Goal: Check status: Check status

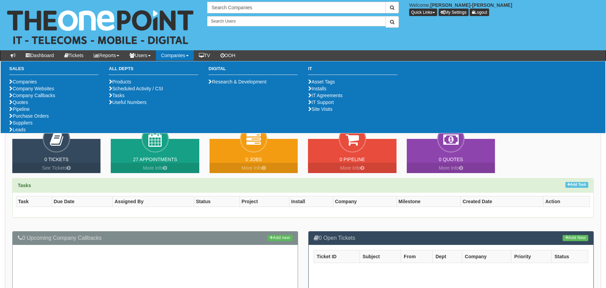
click at [36, 133] on ul "Companies Company Websites Company Callbacks Quotes Pipeline Purchase Orders Su…" at bounding box center [53, 105] width 89 height 55
click at [38, 119] on link "Purchase Orders" at bounding box center [29, 115] width 40 height 5
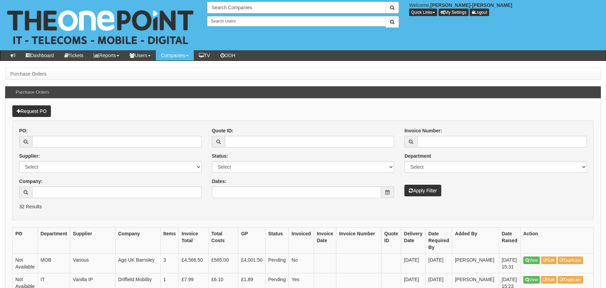
click at [67, 153] on div "Supplier: Select 123 [DOMAIN_NAME] 1Password 3 4Gon [PERSON_NAME] Electric Ltd …" at bounding box center [110, 163] width 183 height 20
click at [64, 146] on input "PO:" at bounding box center [117, 142] width 170 height 12
paste input "19521"
type input "19521"
click at [425, 187] on button "Apply Filter" at bounding box center [423, 191] width 37 height 12
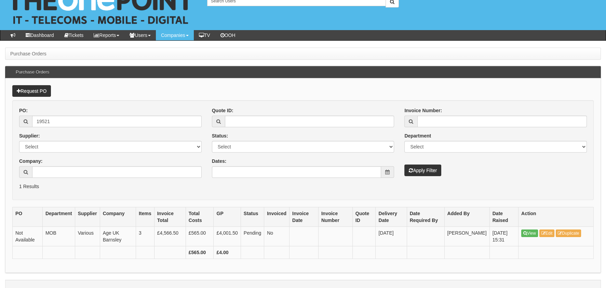
scroll to position [32, 0]
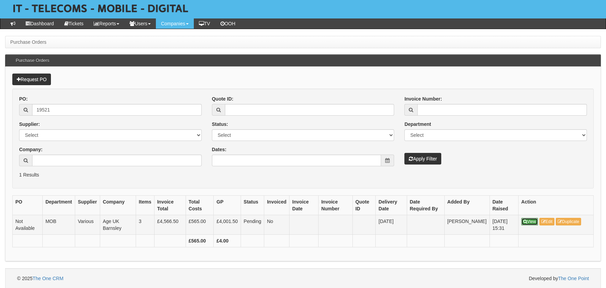
click at [526, 223] on icon at bounding box center [526, 222] width 4 height 4
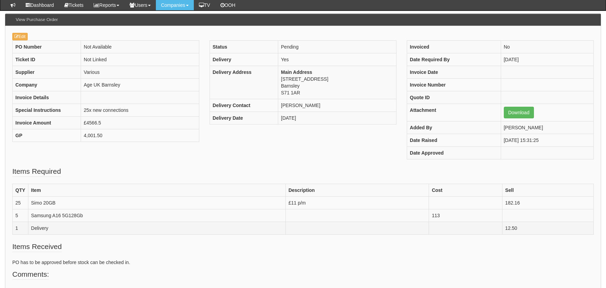
scroll to position [103, 0]
